Goal: Information Seeking & Learning: Learn about a topic

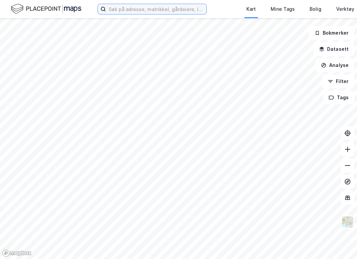
click at [138, 10] on input at bounding box center [156, 9] width 100 height 10
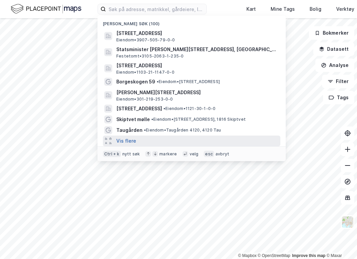
click at [133, 140] on button "Vis flere" at bounding box center [126, 141] width 20 height 8
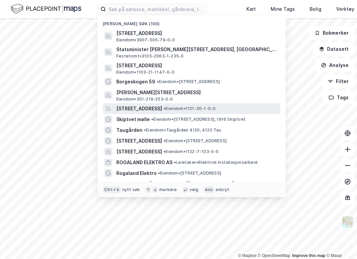
click at [156, 110] on span "[STREET_ADDRESS]" at bounding box center [139, 109] width 46 height 8
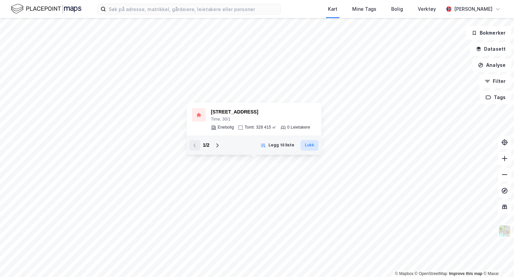
click at [229, 145] on button "Lukk" at bounding box center [309, 145] width 18 height 11
